Goal: Information Seeking & Learning: Learn about a topic

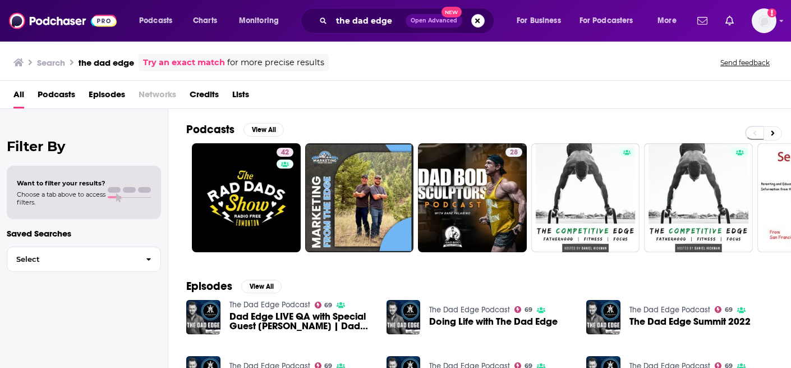
click at [477, 19] on button "Search podcasts, credits, & more..." at bounding box center [477, 20] width 13 height 13
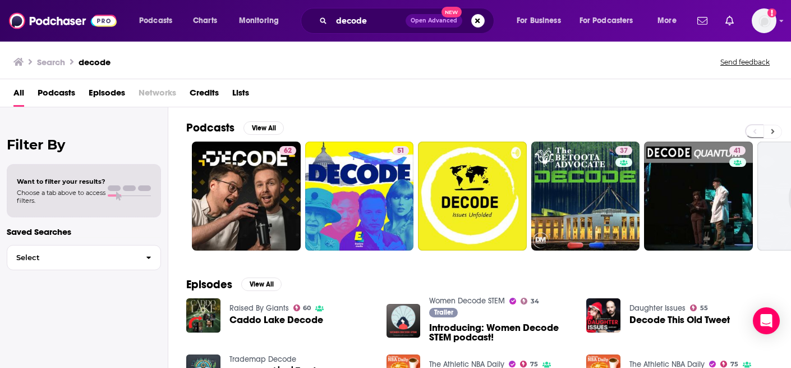
click at [777, 130] on button at bounding box center [773, 132] width 19 height 14
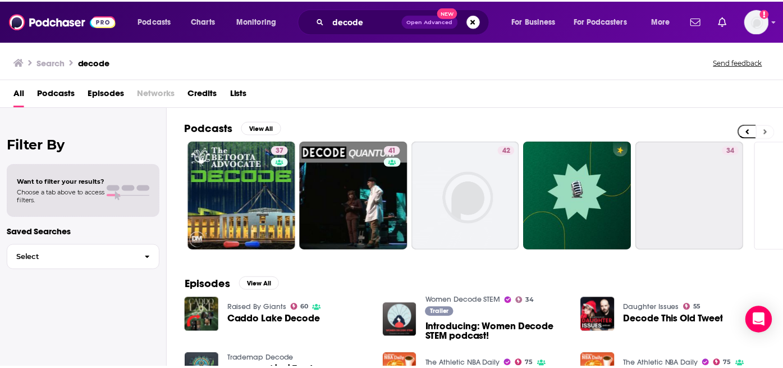
scroll to position [0, 426]
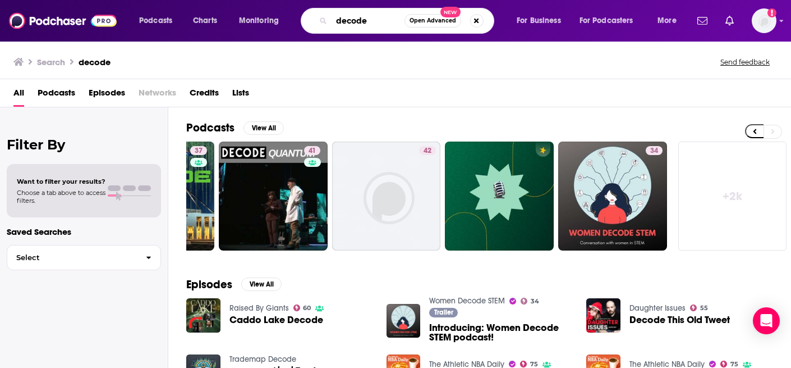
drag, startPoint x: 386, startPoint y: 17, endPoint x: 274, endPoint y: 23, distance: 111.3
click at [274, 23] on div "Podcasts Charts Monitoring decode Open Advanced New For Business For Podcasters…" at bounding box center [409, 21] width 556 height 26
type input "bizzie gold"
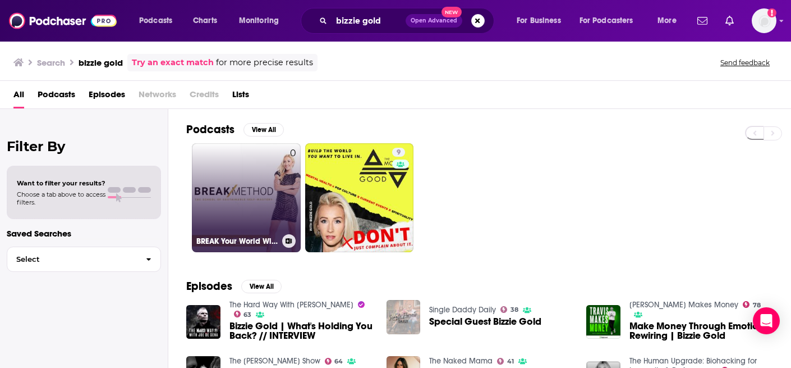
click at [259, 214] on link "0 BREAK Your World Wide Open with Bizzie Gold" at bounding box center [246, 197] width 109 height 109
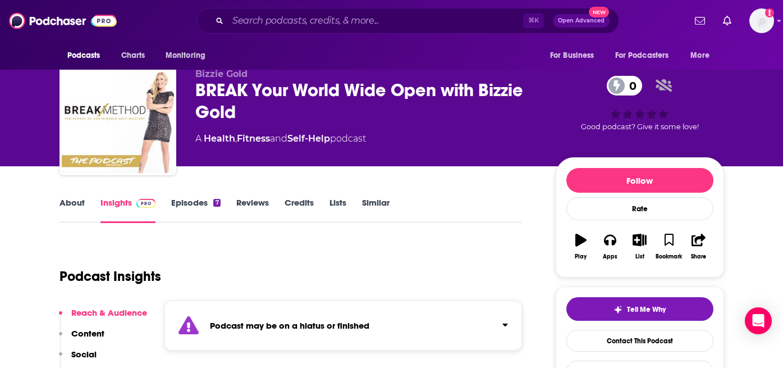
scroll to position [26, 0]
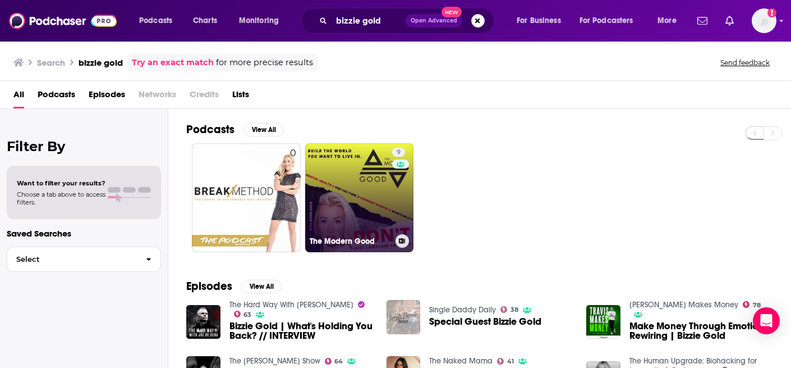
click at [368, 217] on link "9 The Modern Good" at bounding box center [359, 197] width 109 height 109
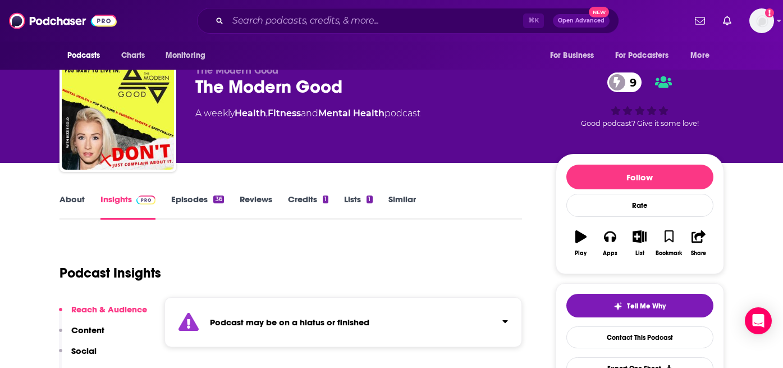
scroll to position [87, 0]
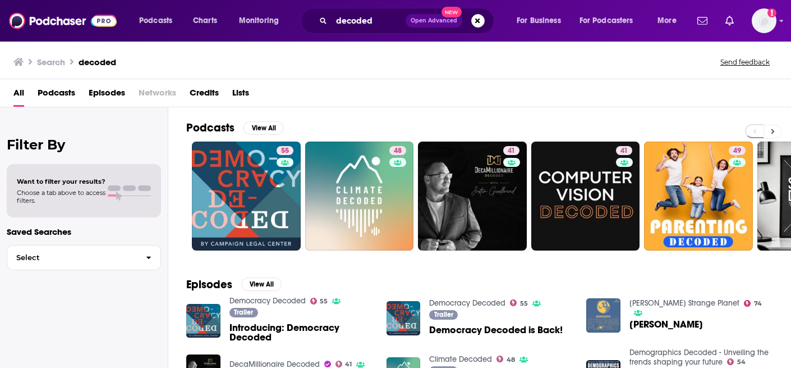
click at [774, 134] on icon at bounding box center [773, 131] width 4 height 8
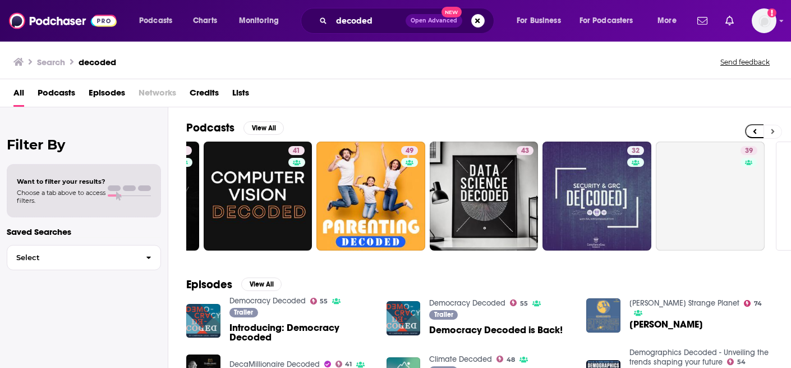
scroll to position [0, 426]
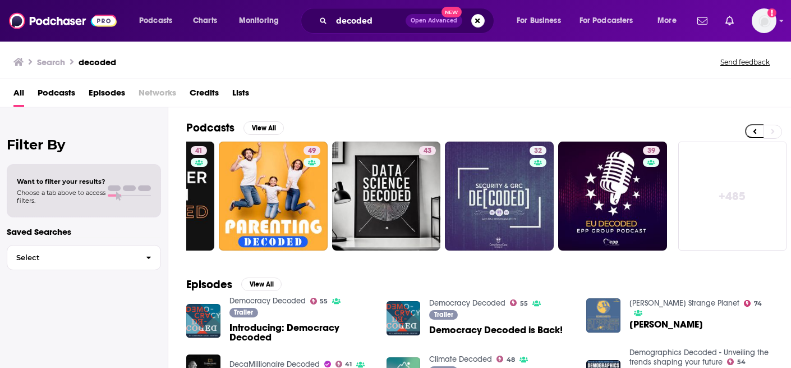
click at [737, 207] on link "+ 485" at bounding box center [733, 195] width 109 height 109
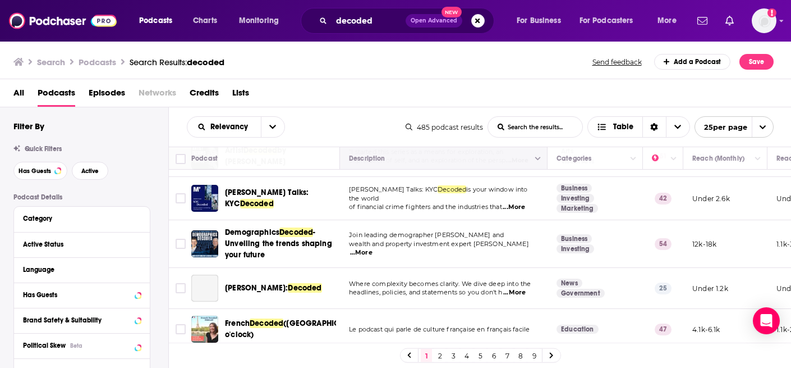
scroll to position [890, 0]
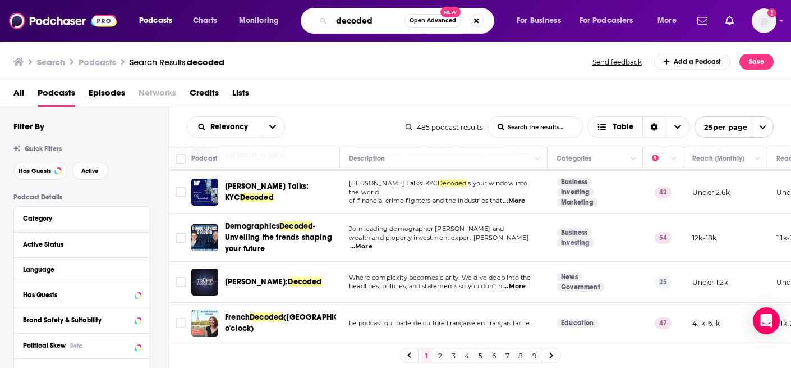
click at [393, 22] on input "decoded" at bounding box center [368, 21] width 73 height 18
type input "decoded with bizzie gold"
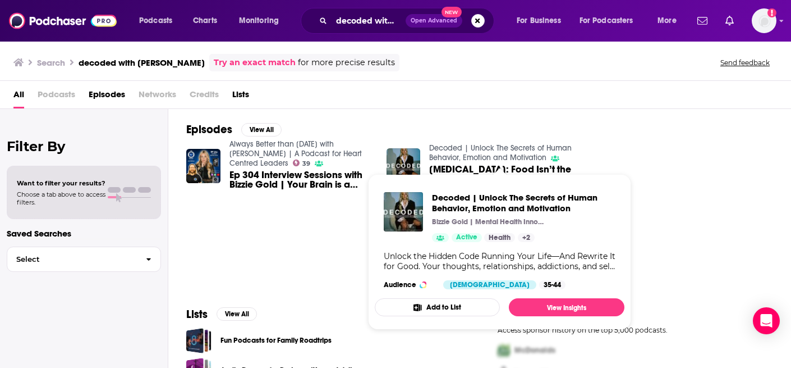
click at [461, 158] on link "Decoded | Unlock The Secrets of Human Behavior, Emotion and Motivation" at bounding box center [500, 152] width 143 height 19
